Goal: Task Accomplishment & Management: Use online tool/utility

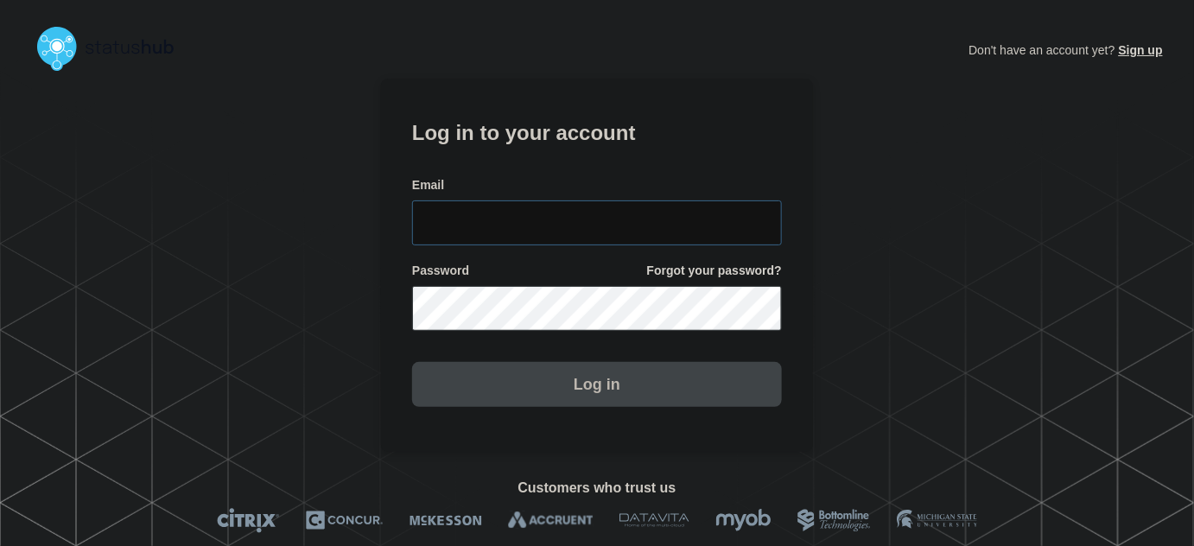
type input "[PERSON_NAME][EMAIL_ADDRESS][PERSON_NAME][DOMAIN_NAME]"
click at [596, 237] on input "[PERSON_NAME][EMAIL_ADDRESS][PERSON_NAME][DOMAIN_NAME]" at bounding box center [597, 222] width 370 height 45
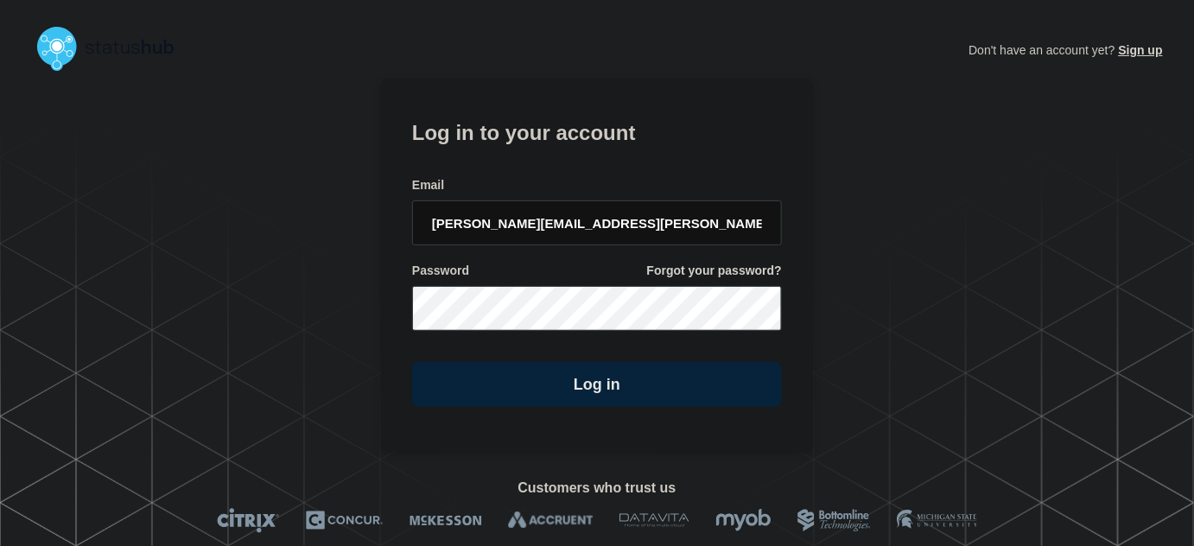
click at [565, 140] on h1 "Log in to your account" at bounding box center [597, 131] width 370 height 32
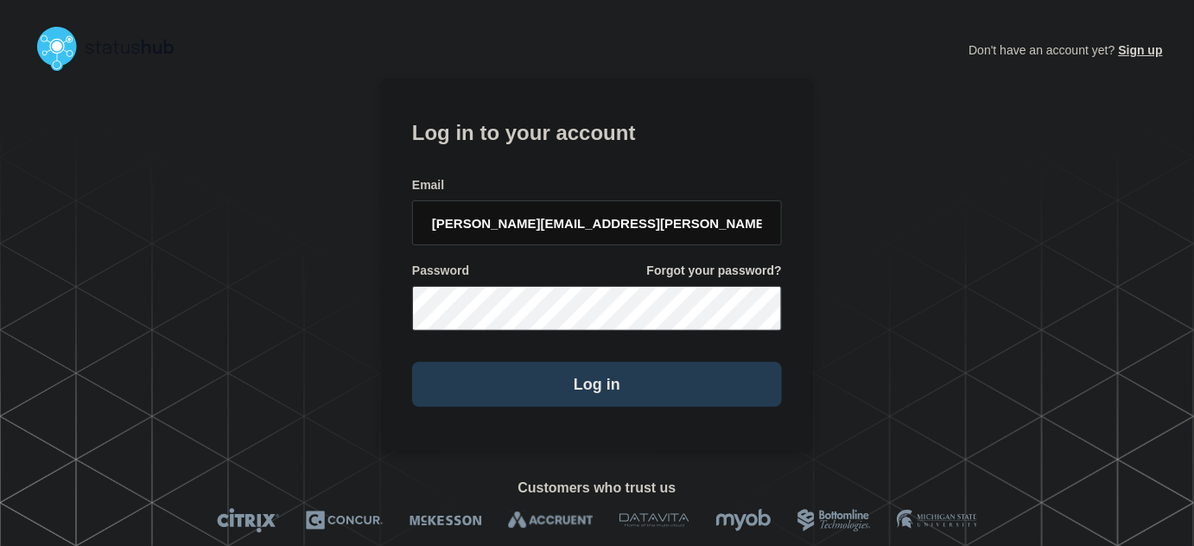
click at [570, 398] on button "Log in" at bounding box center [597, 384] width 370 height 45
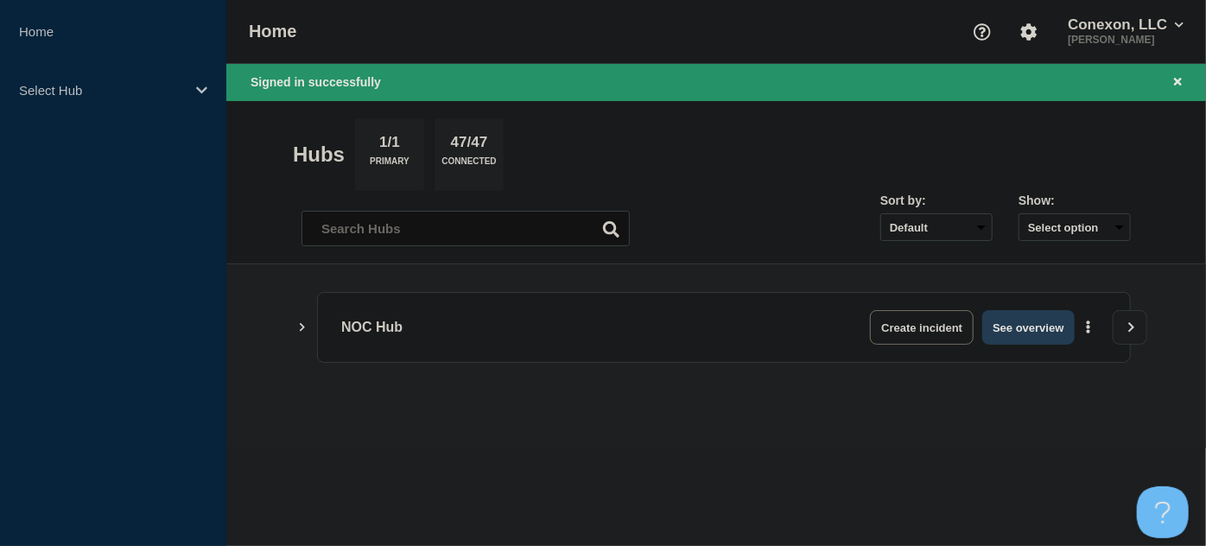
click at [1029, 325] on button "See overview" at bounding box center [1028, 327] width 92 height 35
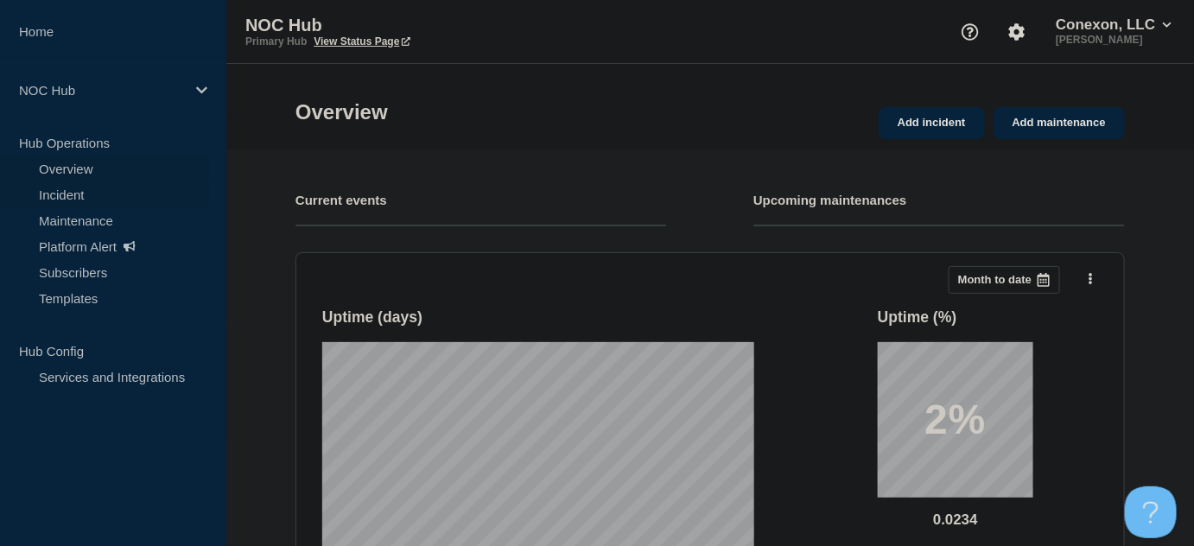
click at [64, 193] on link "Incident" at bounding box center [104, 194] width 209 height 26
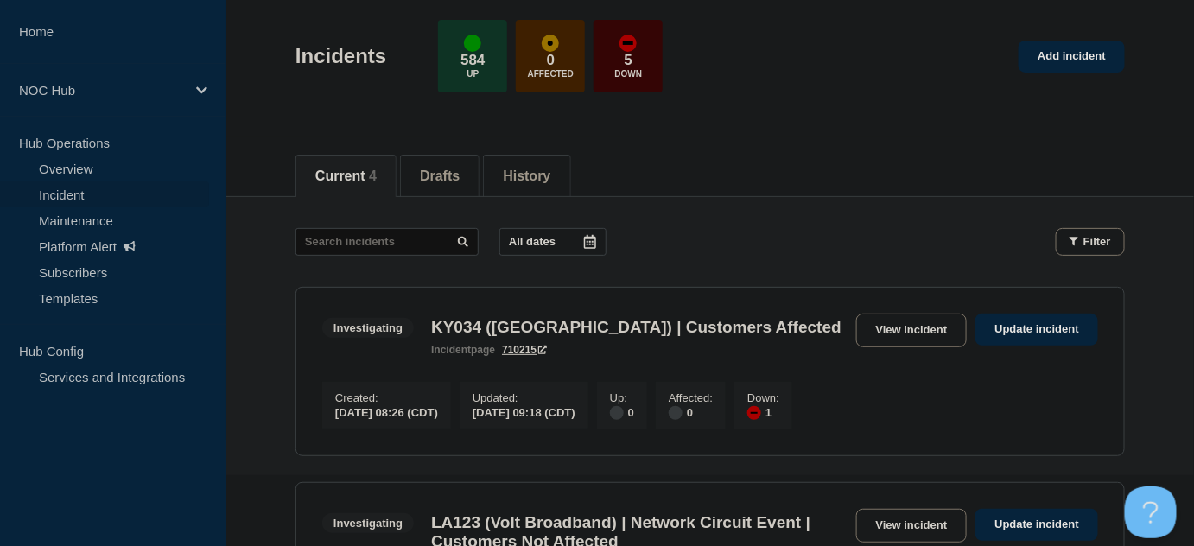
scroll to position [235, 0]
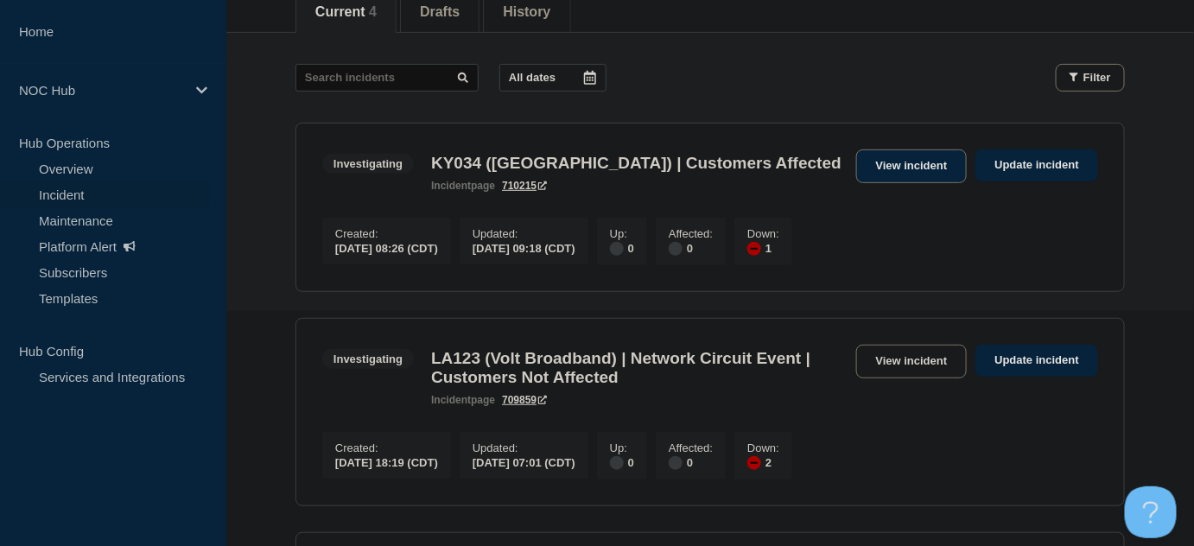
click at [927, 160] on link "View incident" at bounding box center [911, 166] width 111 height 34
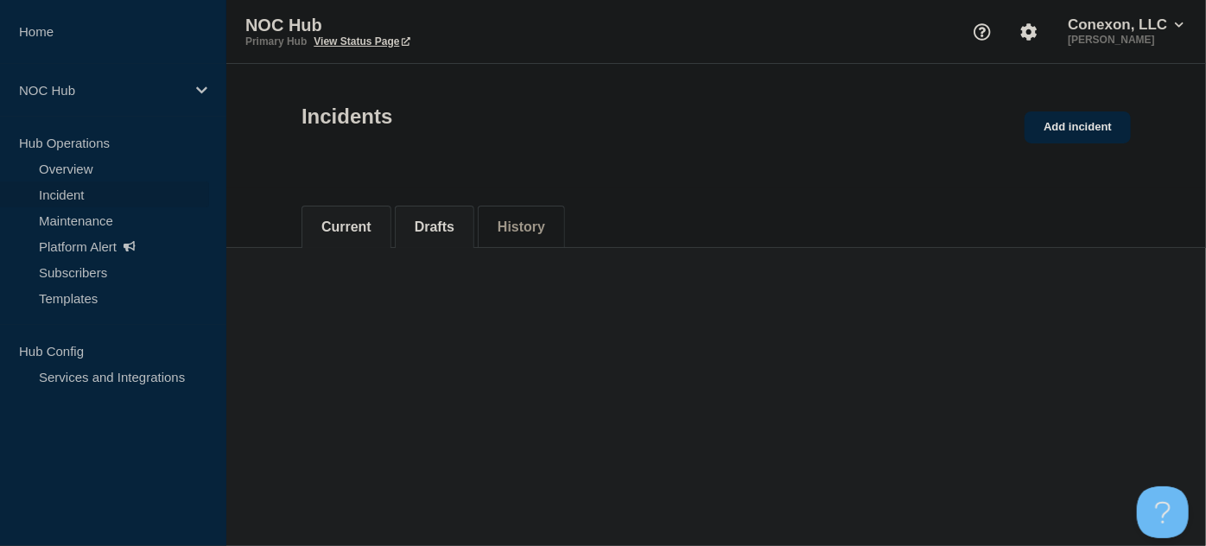
click at [428, 229] on button "Drafts" at bounding box center [435, 227] width 40 height 16
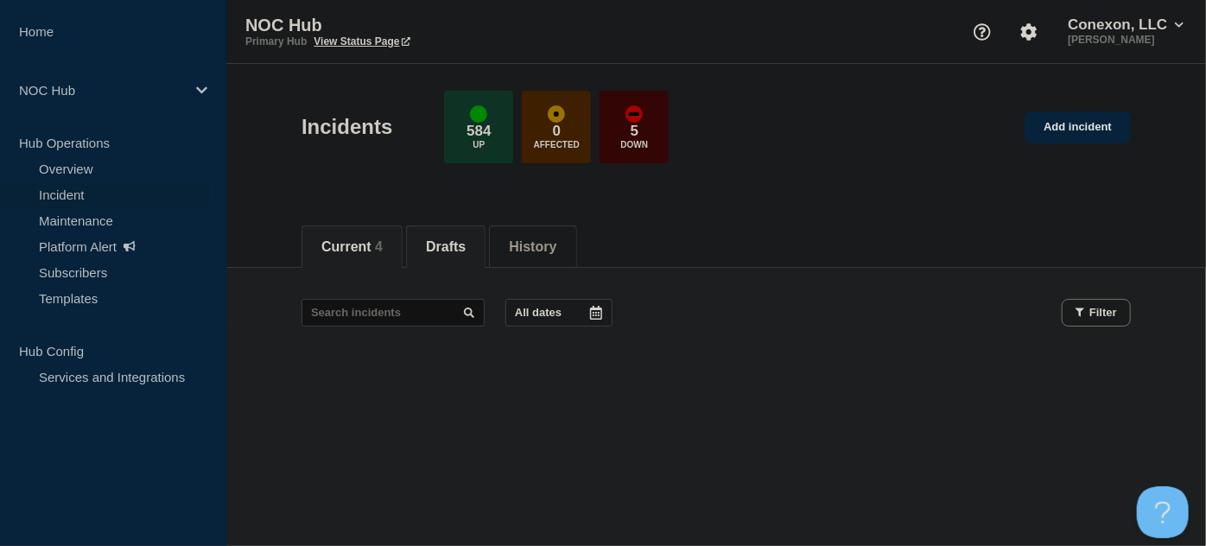
click at [383, 239] on span "4" at bounding box center [379, 246] width 8 height 15
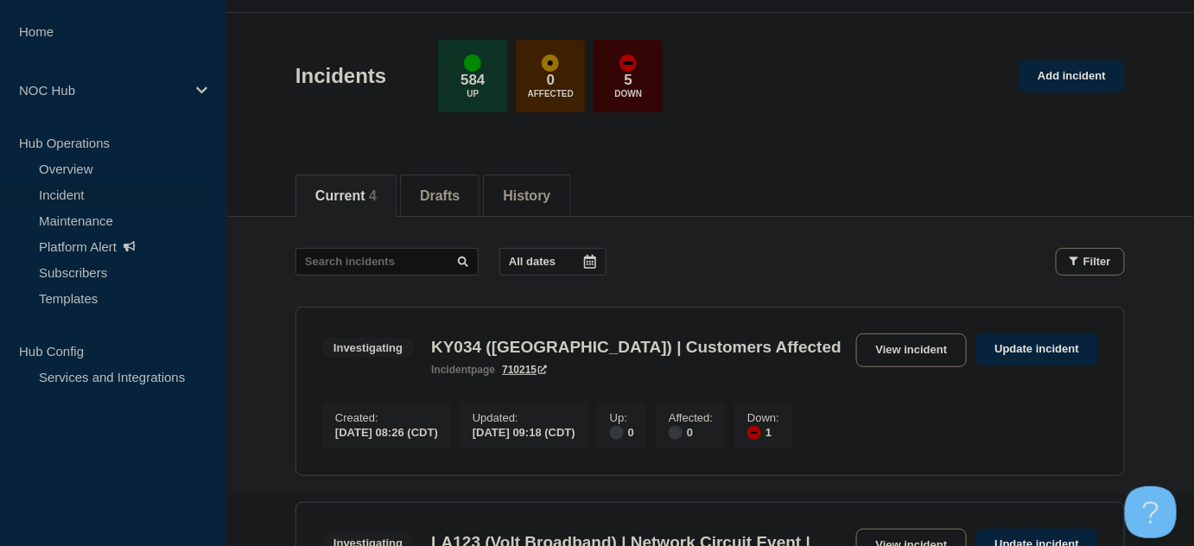
scroll to position [156, 0]
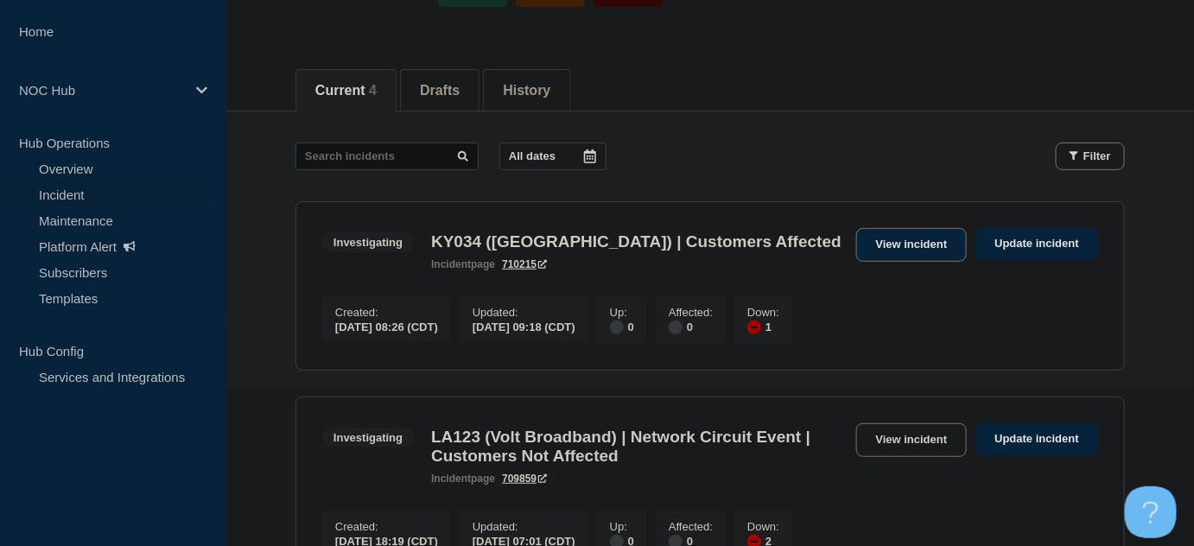
click at [900, 244] on link "View incident" at bounding box center [911, 245] width 111 height 34
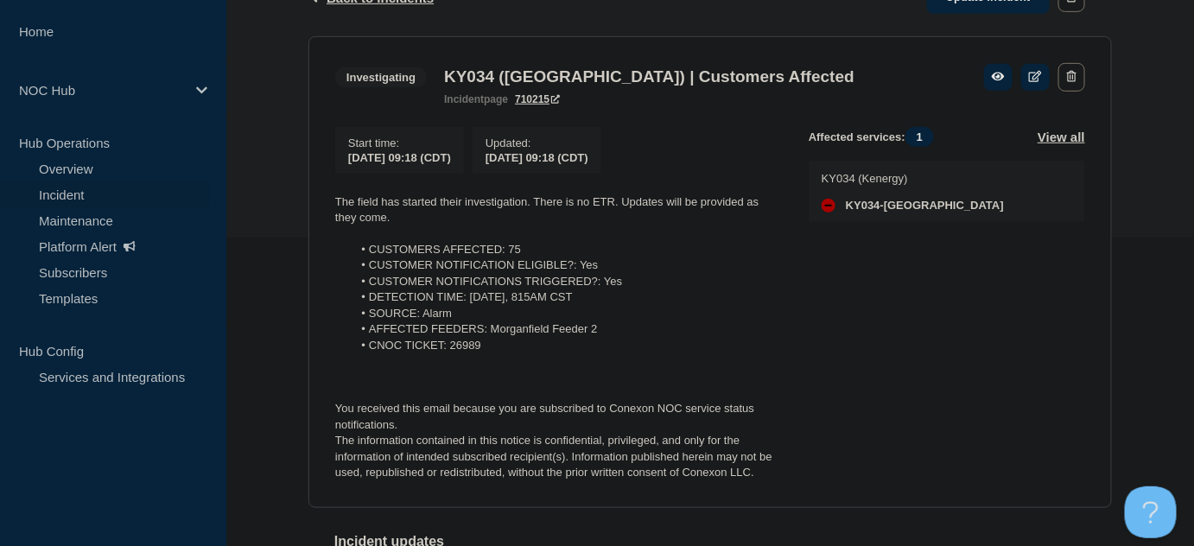
scroll to position [314, 0]
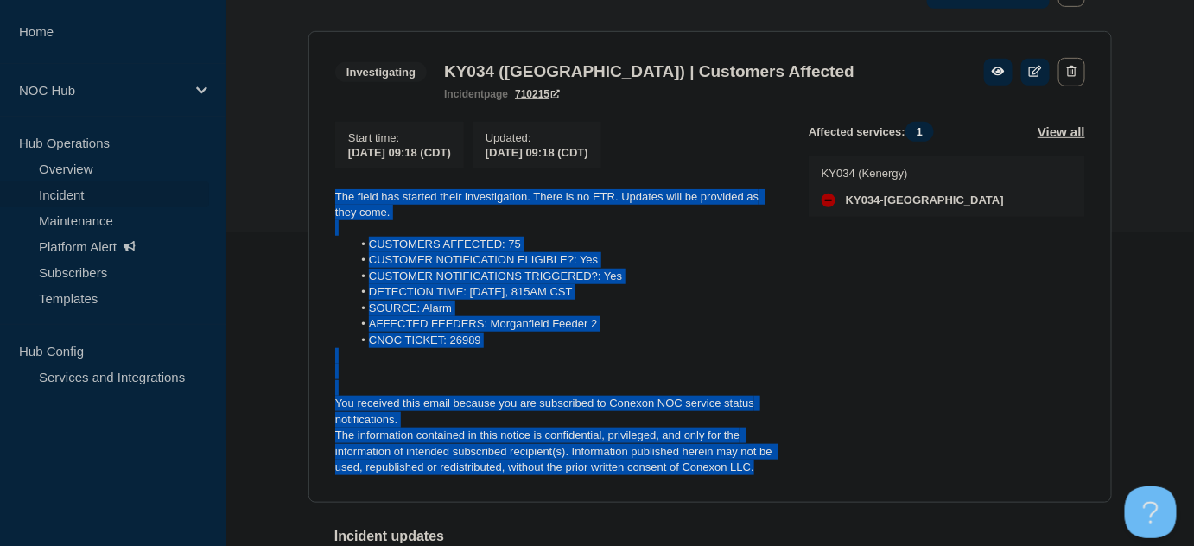
drag, startPoint x: 762, startPoint y: 471, endPoint x: 334, endPoint y: 205, distance: 503.6
click at [335, 205] on div "The field has started their investigation. There is no ETR. Updates will be pro…" at bounding box center [558, 332] width 446 height 287
copy div "The field has started their investigation. There is no ETR. Updates will be pro…"
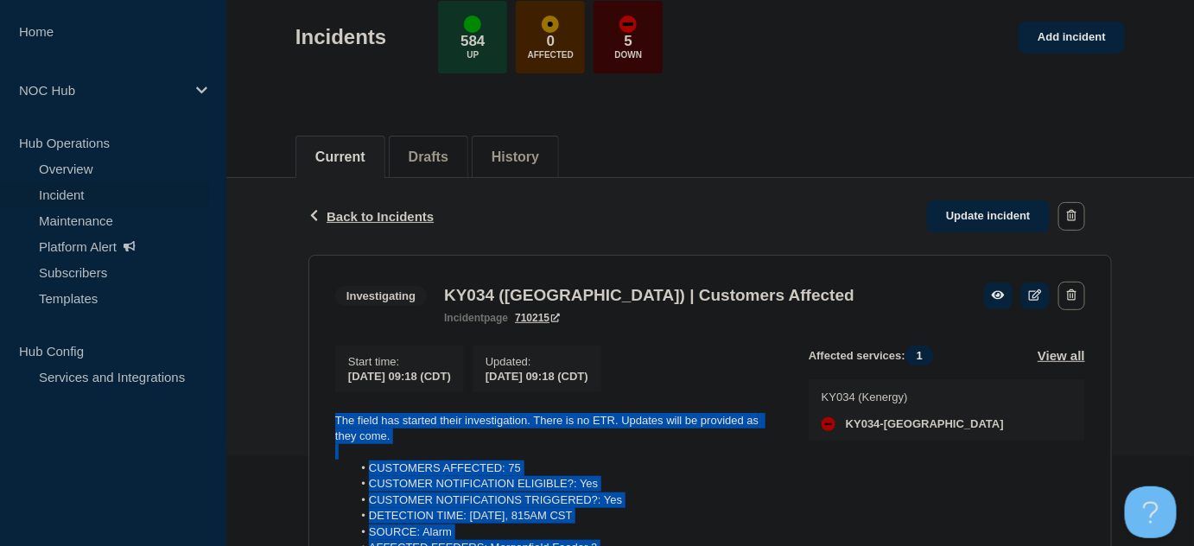
scroll to position [78, 0]
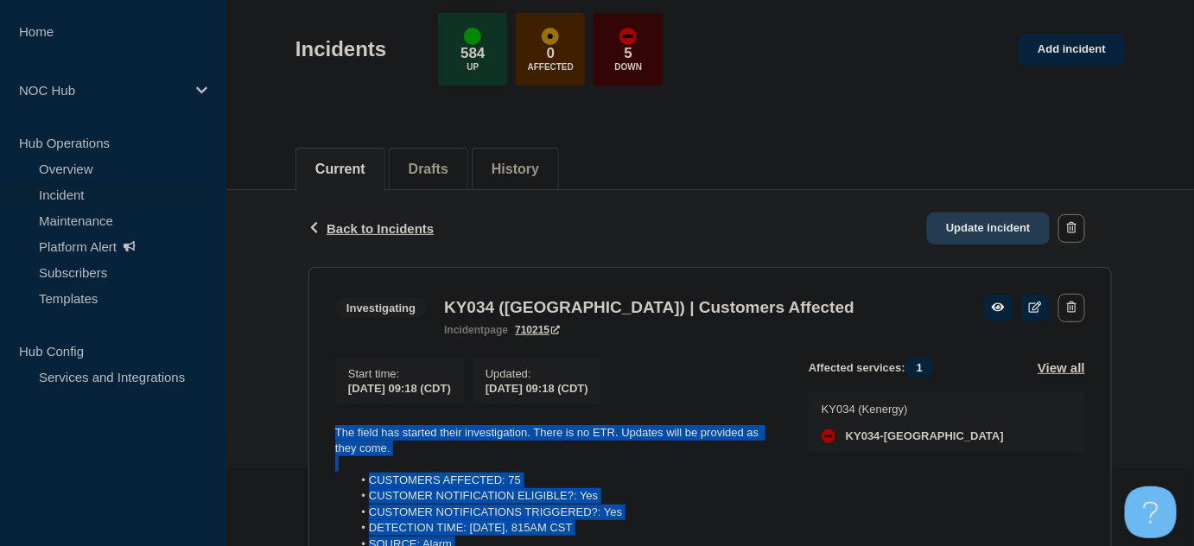
click at [974, 234] on link "Update incident" at bounding box center [988, 228] width 123 height 32
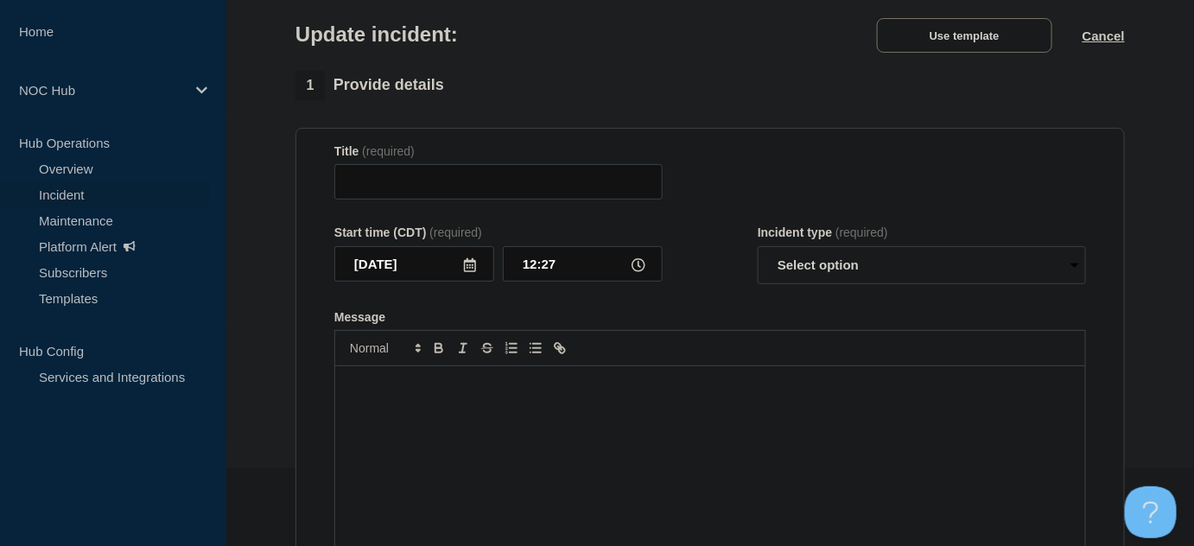
type input "KY034 ([GEOGRAPHIC_DATA]) | Customers Affected"
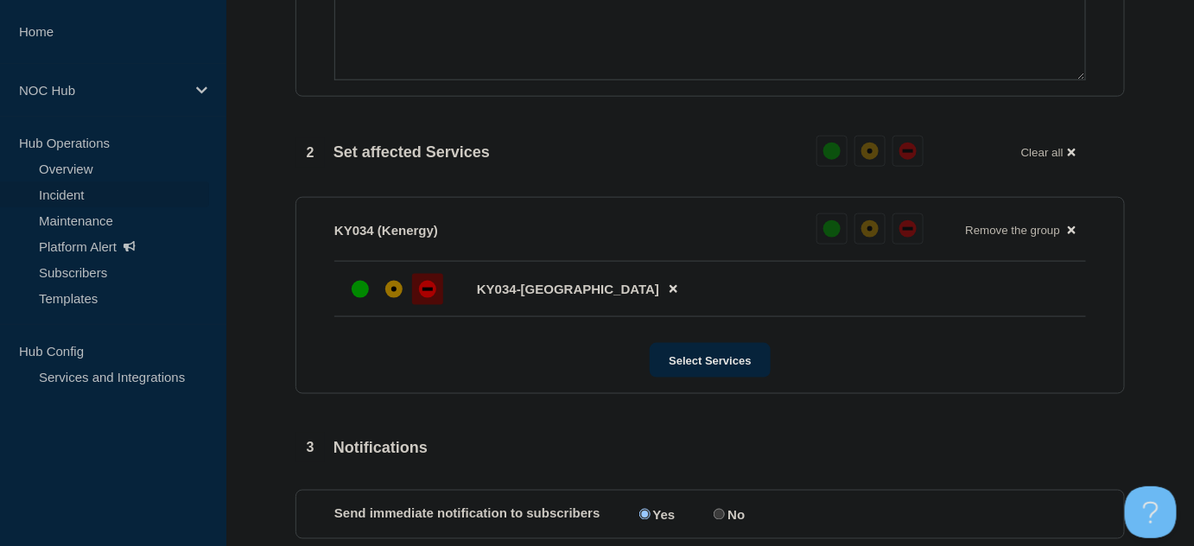
scroll to position [390, 0]
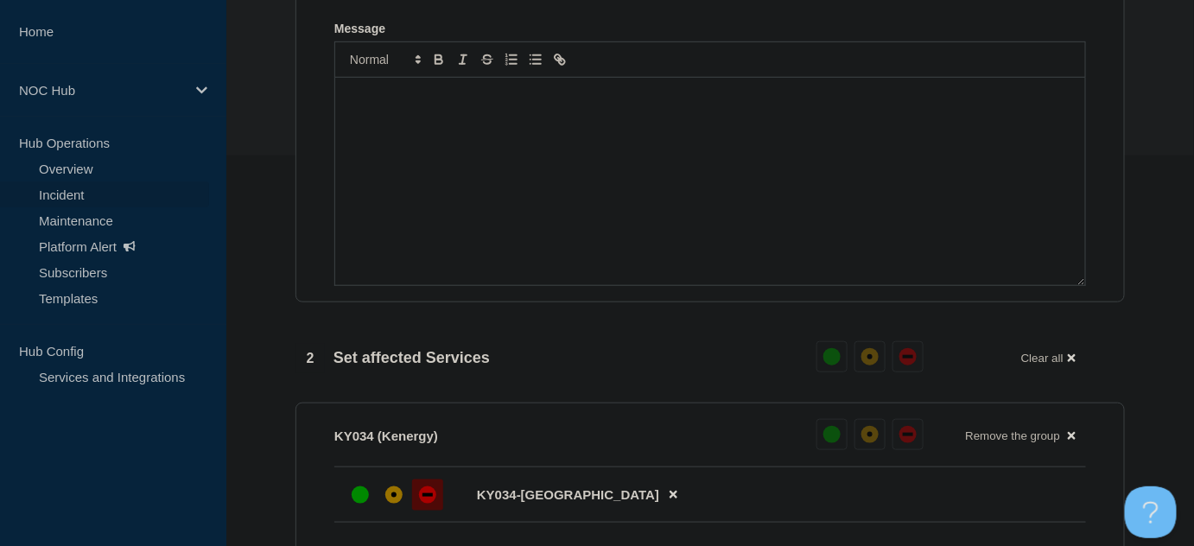
click at [525, 179] on div "Message" at bounding box center [710, 181] width 750 height 207
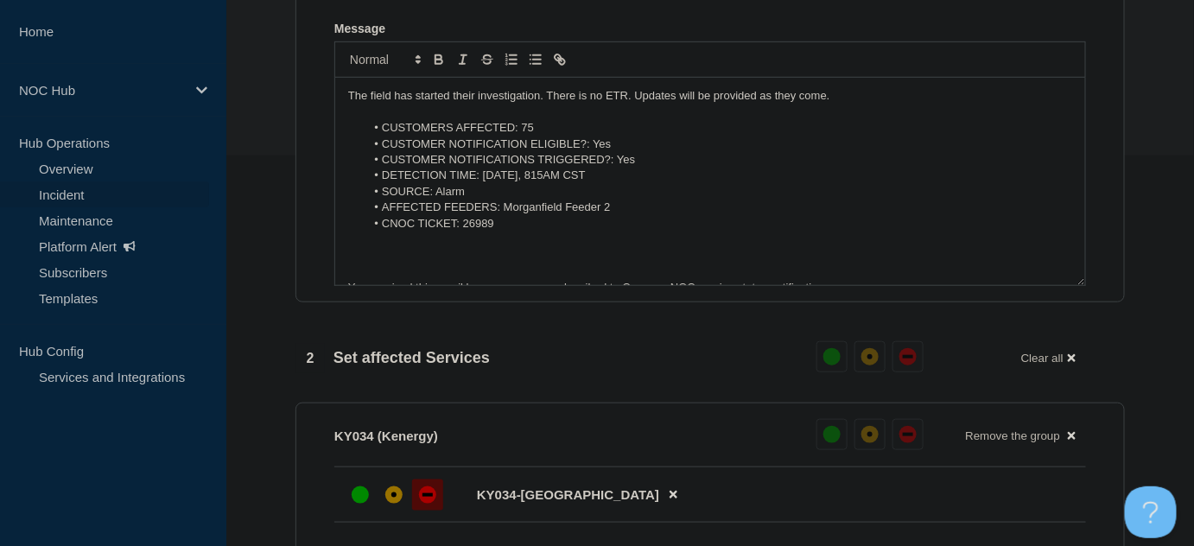
scroll to position [40, 0]
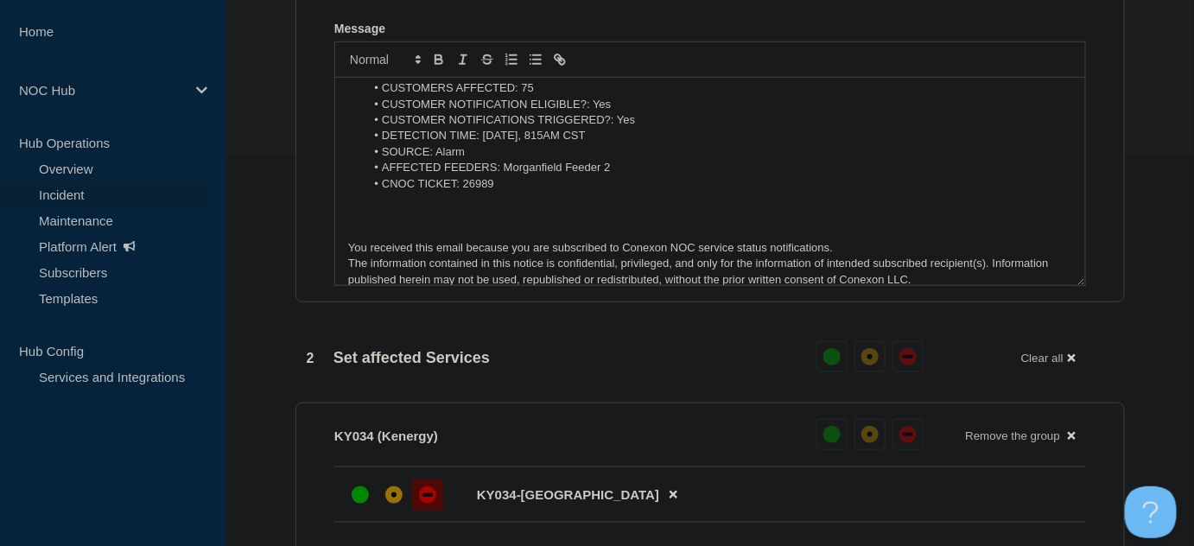
click at [451, 224] on p "Message" at bounding box center [710, 216] width 724 height 16
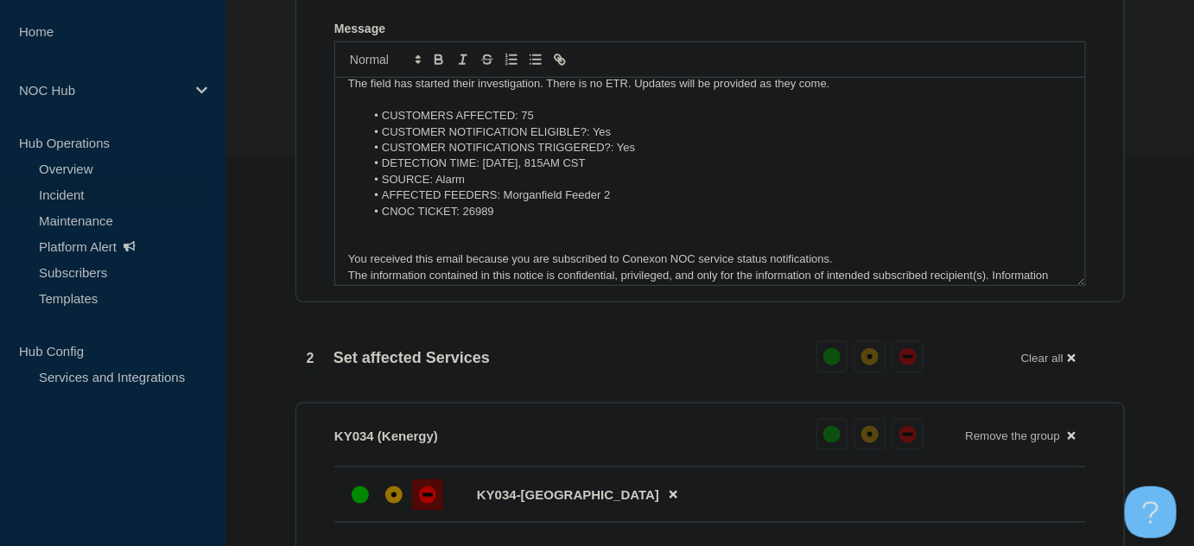
scroll to position [0, 0]
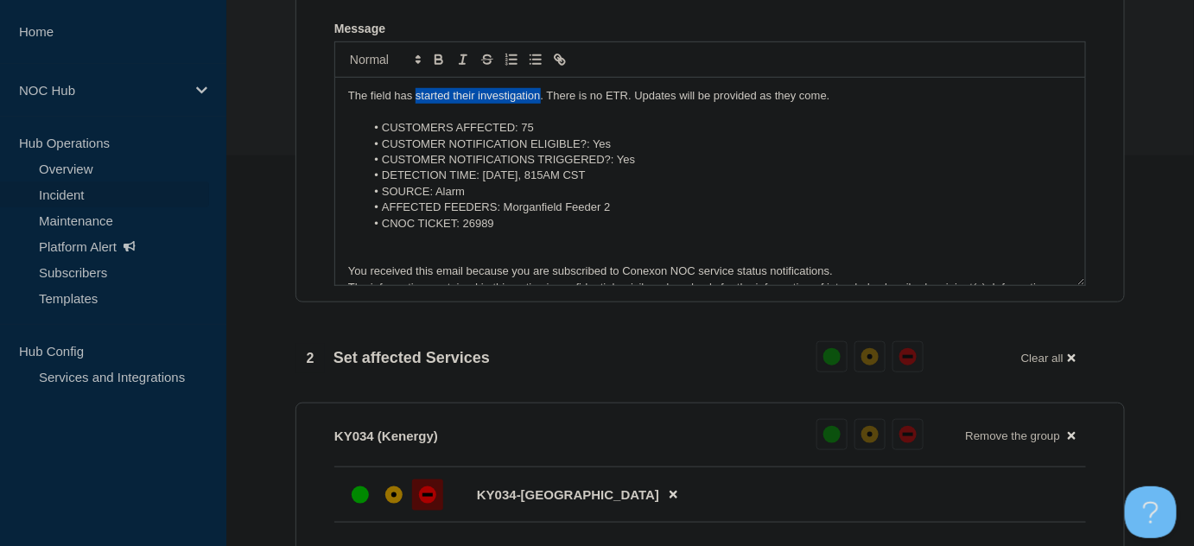
drag, startPoint x: 540, startPoint y: 103, endPoint x: 416, endPoint y: 105, distance: 123.5
click at [416, 104] on p "The field has started their investigation. There is no ETR. Updates will be pro…" at bounding box center [710, 96] width 724 height 16
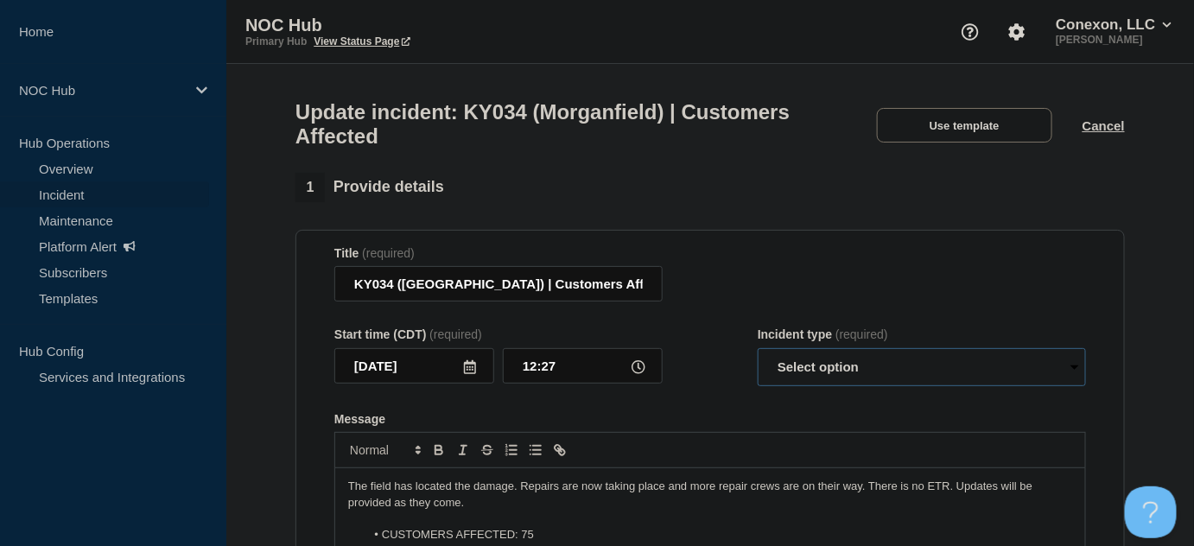
drag, startPoint x: 803, startPoint y: 377, endPoint x: 806, endPoint y: 390, distance: 14.1
click at [804, 386] on select "Select option Investigating Identified Monitoring Resolved" at bounding box center [922, 367] width 328 height 38
select select "identified"
click at [758, 356] on select "Select option Investigating Identified Monitoring Resolved" at bounding box center [922, 367] width 328 height 38
click at [735, 386] on div "Start time (CDT) (required) [DATE] 12:27 Incident type (required) Select option…" at bounding box center [709, 356] width 751 height 59
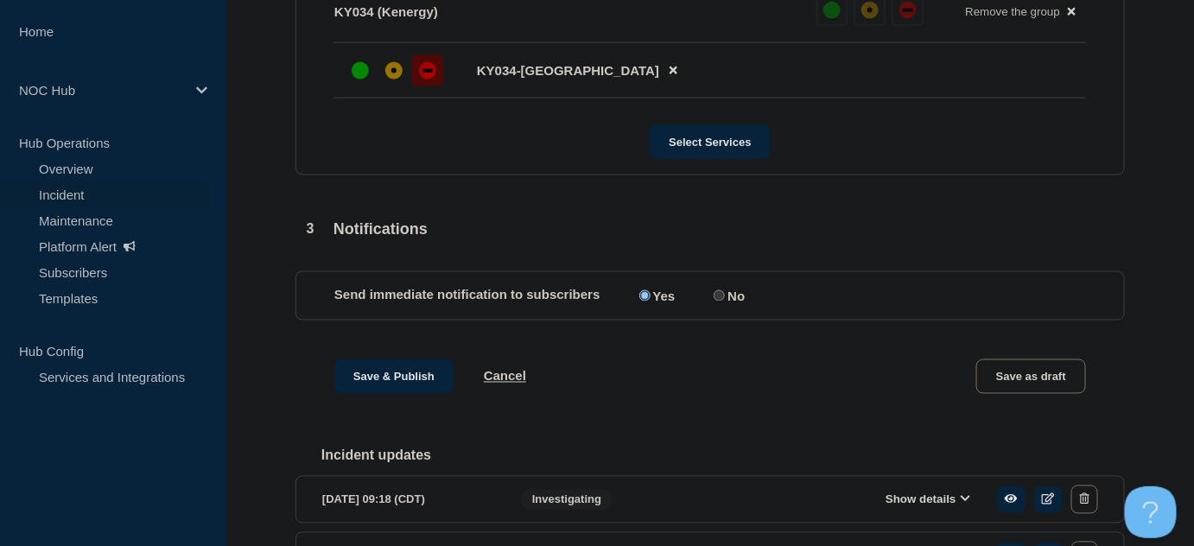
scroll to position [940, 0]
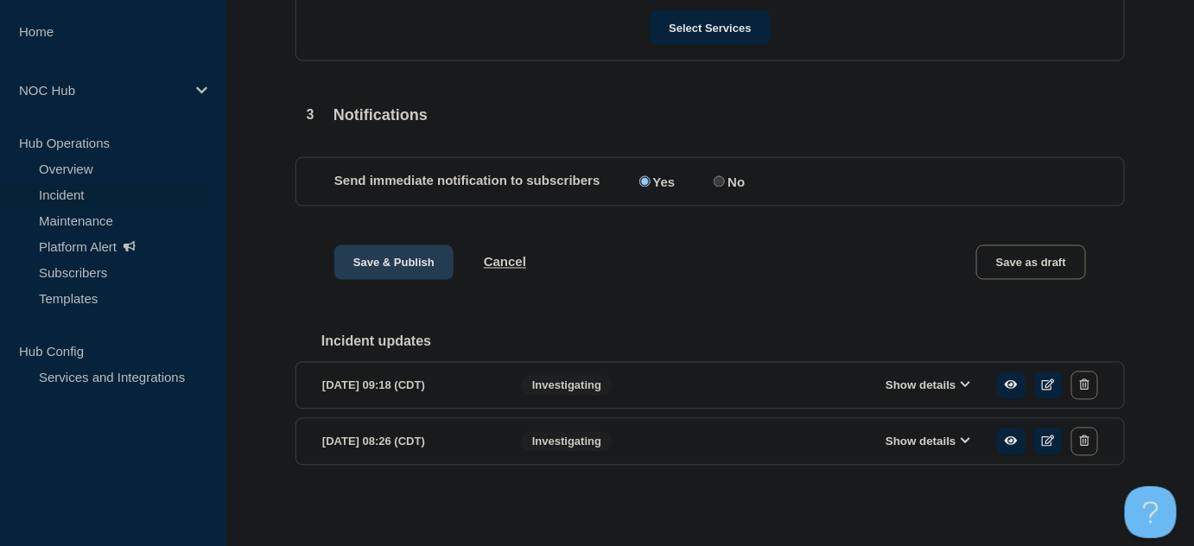
click at [390, 263] on button "Save & Publish" at bounding box center [393, 262] width 119 height 35
